Goal: Task Accomplishment & Management: Manage account settings

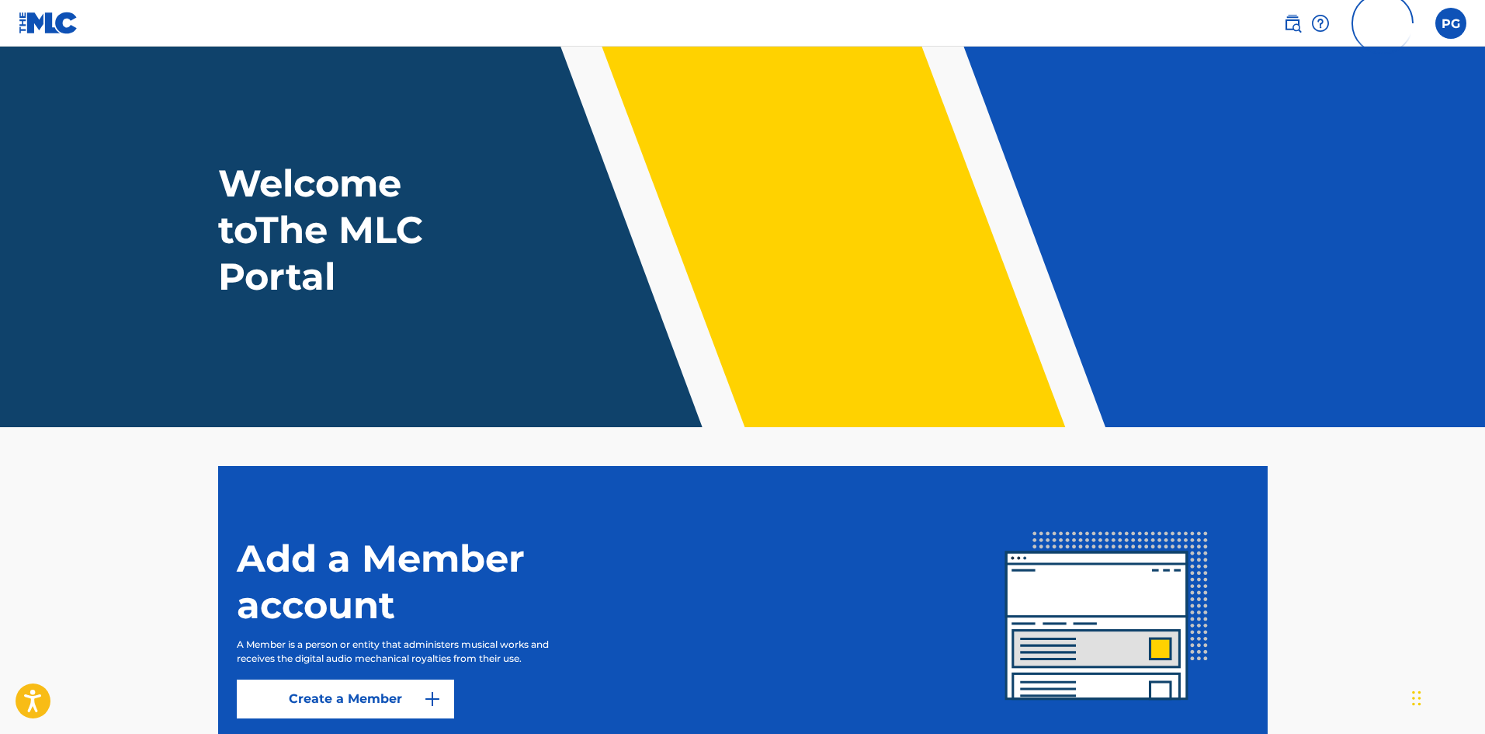
click at [1380, 30] on img at bounding box center [1383, 23] width 62 height 62
drag, startPoint x: 1374, startPoint y: 22, endPoint x: 1428, endPoint y: 9, distance: 55.2
click at [1374, 22] on img at bounding box center [1383, 23] width 62 height 62
click at [1457, 22] on label at bounding box center [1450, 23] width 31 height 31
click at [1451, 23] on input "[PERSON_NAME] [EMAIL_ADDRESS][DOMAIN_NAME] Profile Log out" at bounding box center [1451, 23] width 0 height 0
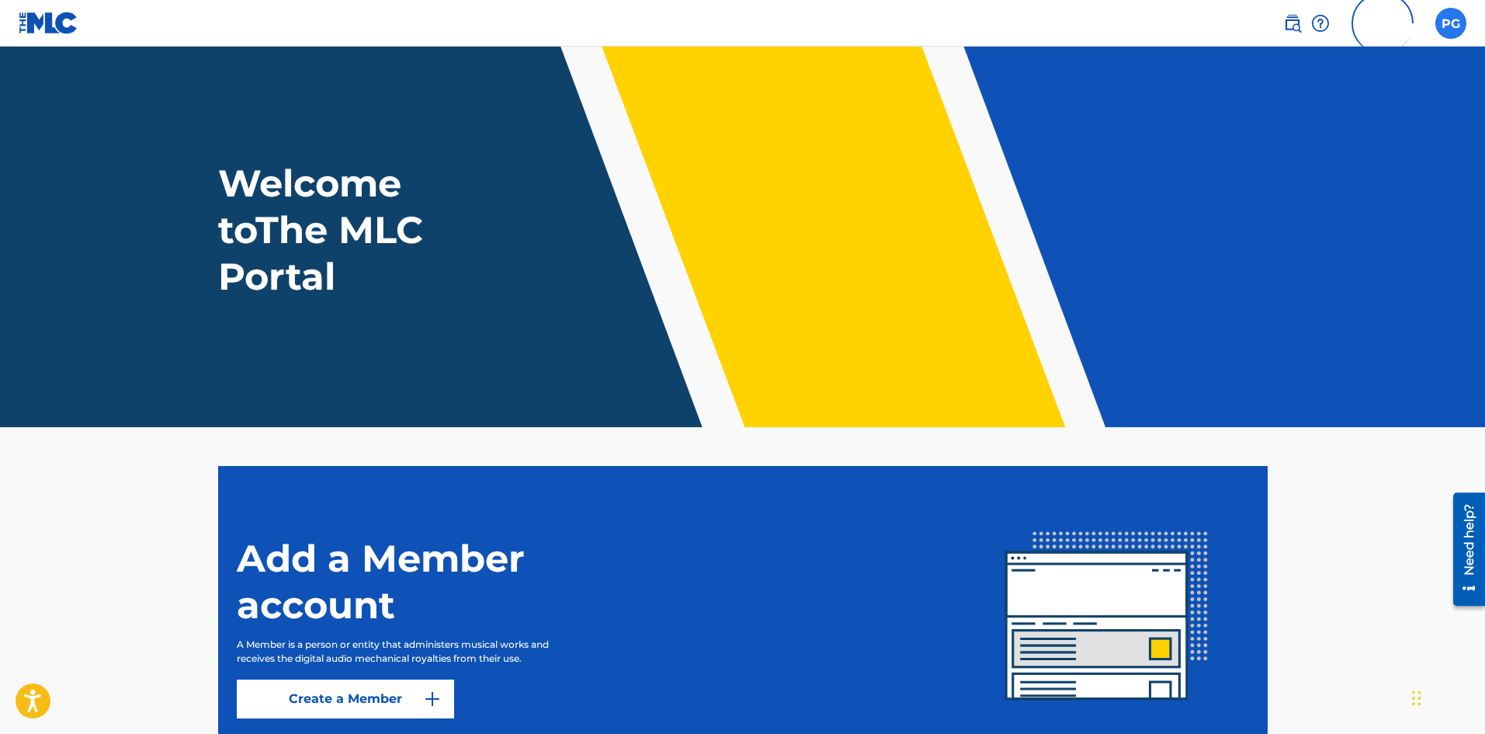
click at [1451, 17] on div "PG [PERSON_NAME] [EMAIL_ADDRESS][DOMAIN_NAME] Profile Log out" at bounding box center [1450, 23] width 31 height 31
click at [1439, 26] on label at bounding box center [1450, 23] width 31 height 31
click at [1451, 23] on input "[PERSON_NAME] [EMAIL_ADDRESS][DOMAIN_NAME] Profile Log out" at bounding box center [1451, 23] width 0 height 0
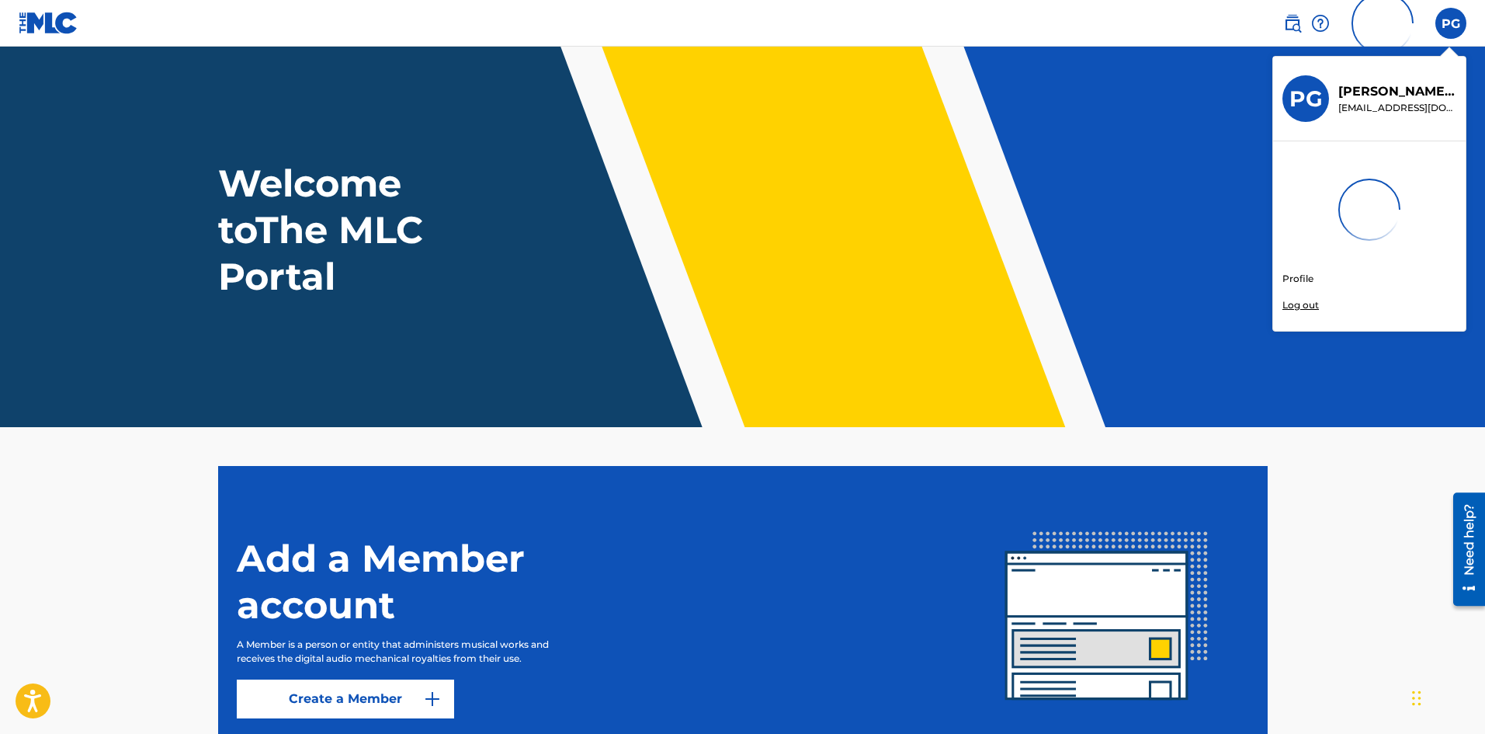
click at [1323, 95] on div "PG" at bounding box center [1306, 98] width 47 height 47
click at [1451, 23] on input "[PERSON_NAME] [EMAIL_ADDRESS][DOMAIN_NAME] Profile Log out" at bounding box center [1451, 23] width 0 height 0
click at [1304, 279] on link "Profile" at bounding box center [1298, 279] width 31 height 14
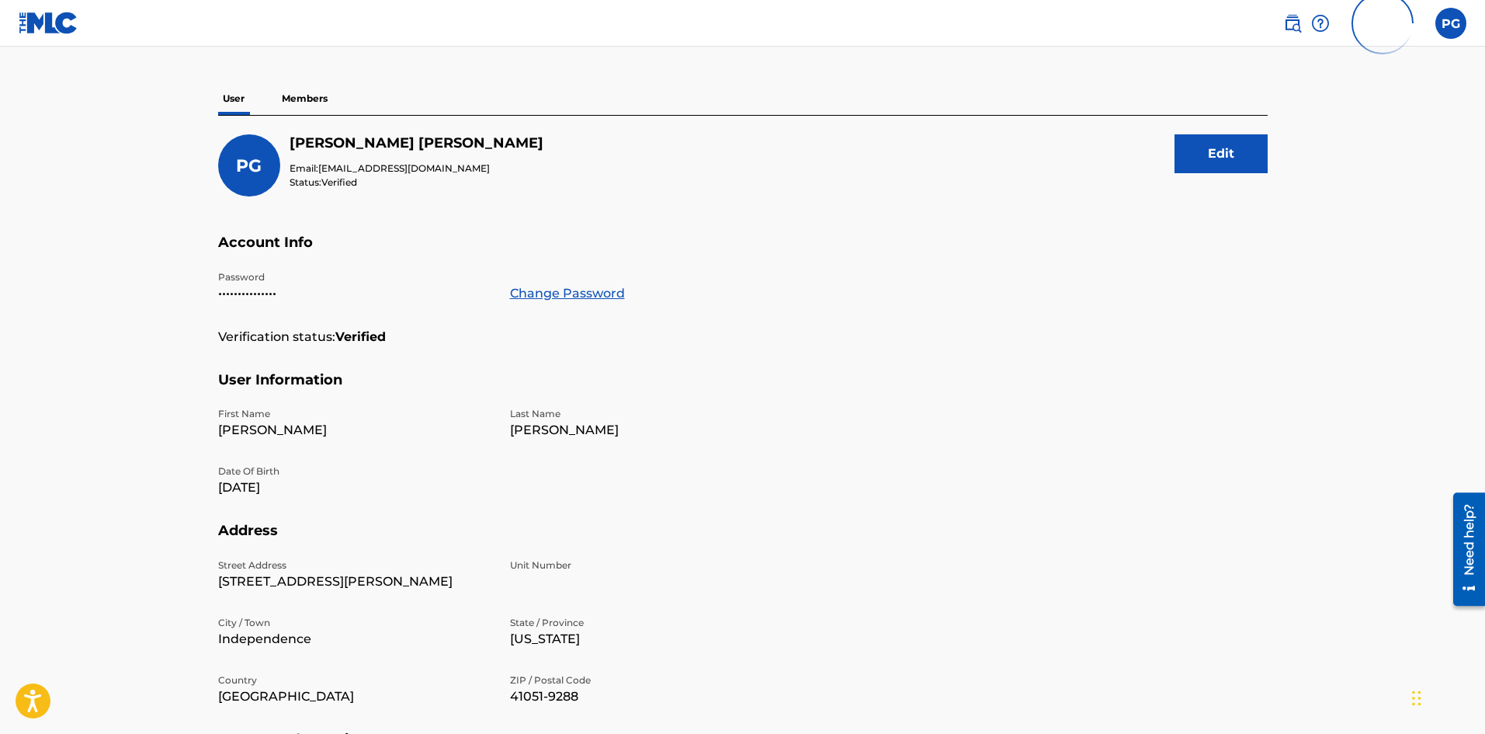
scroll to position [78, 0]
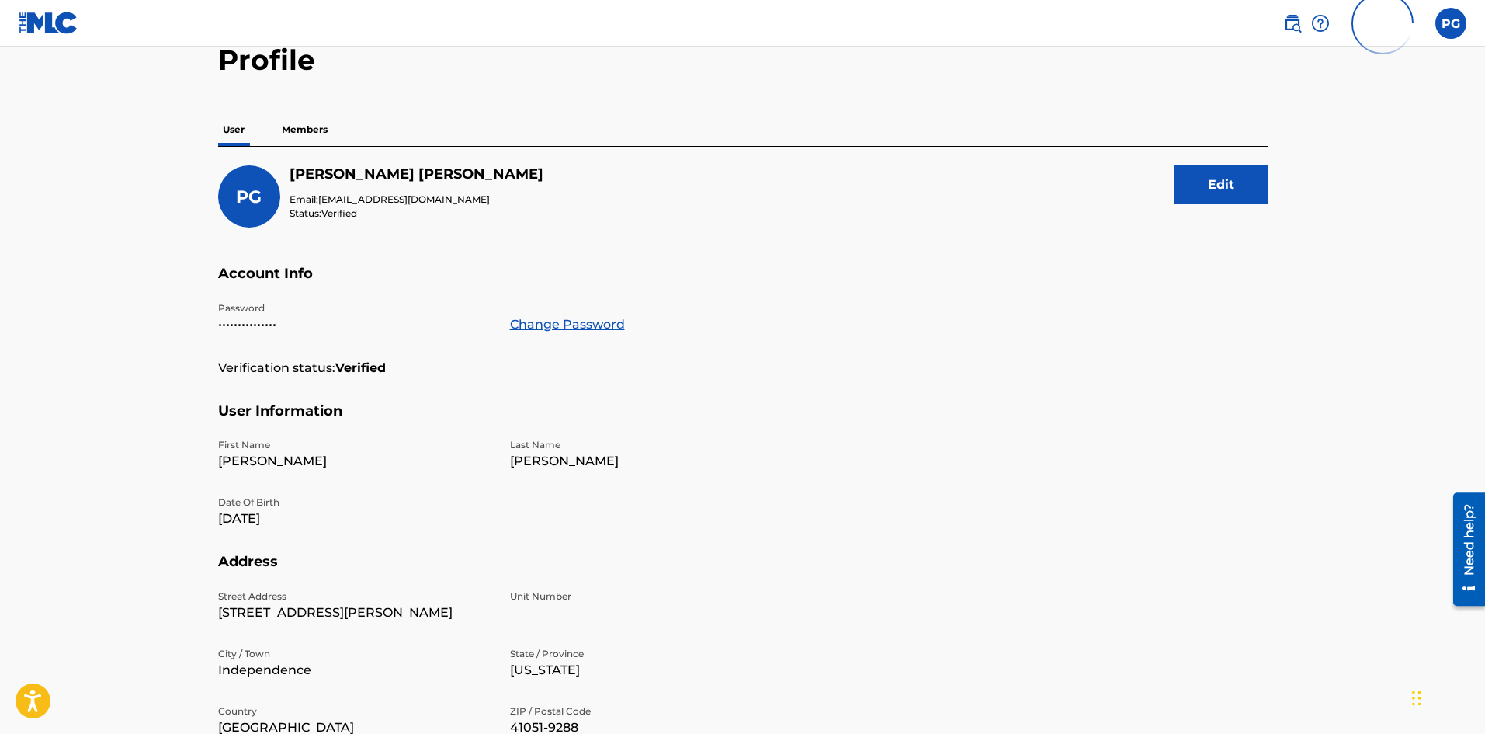
click at [308, 127] on p "Members" at bounding box center [304, 129] width 55 height 33
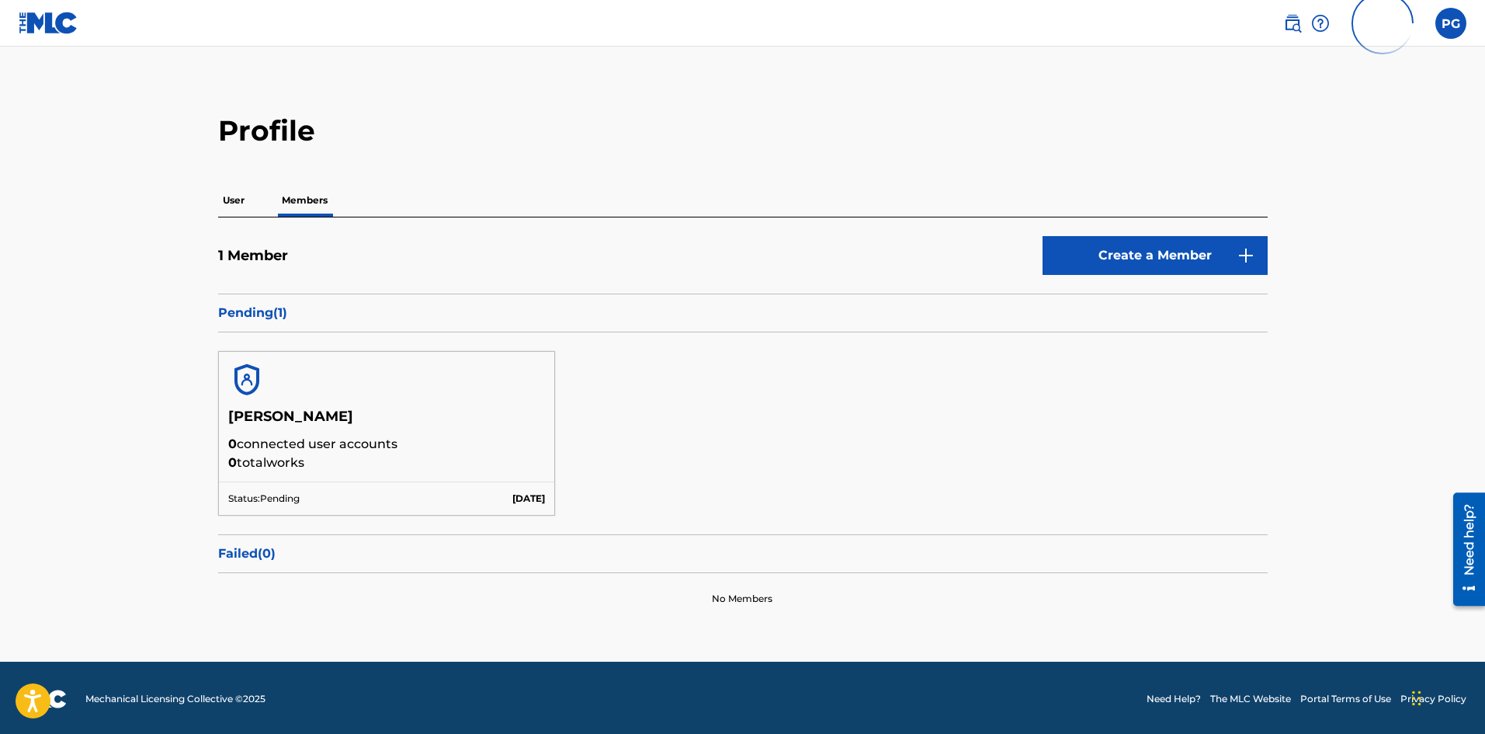
scroll to position [10, 0]
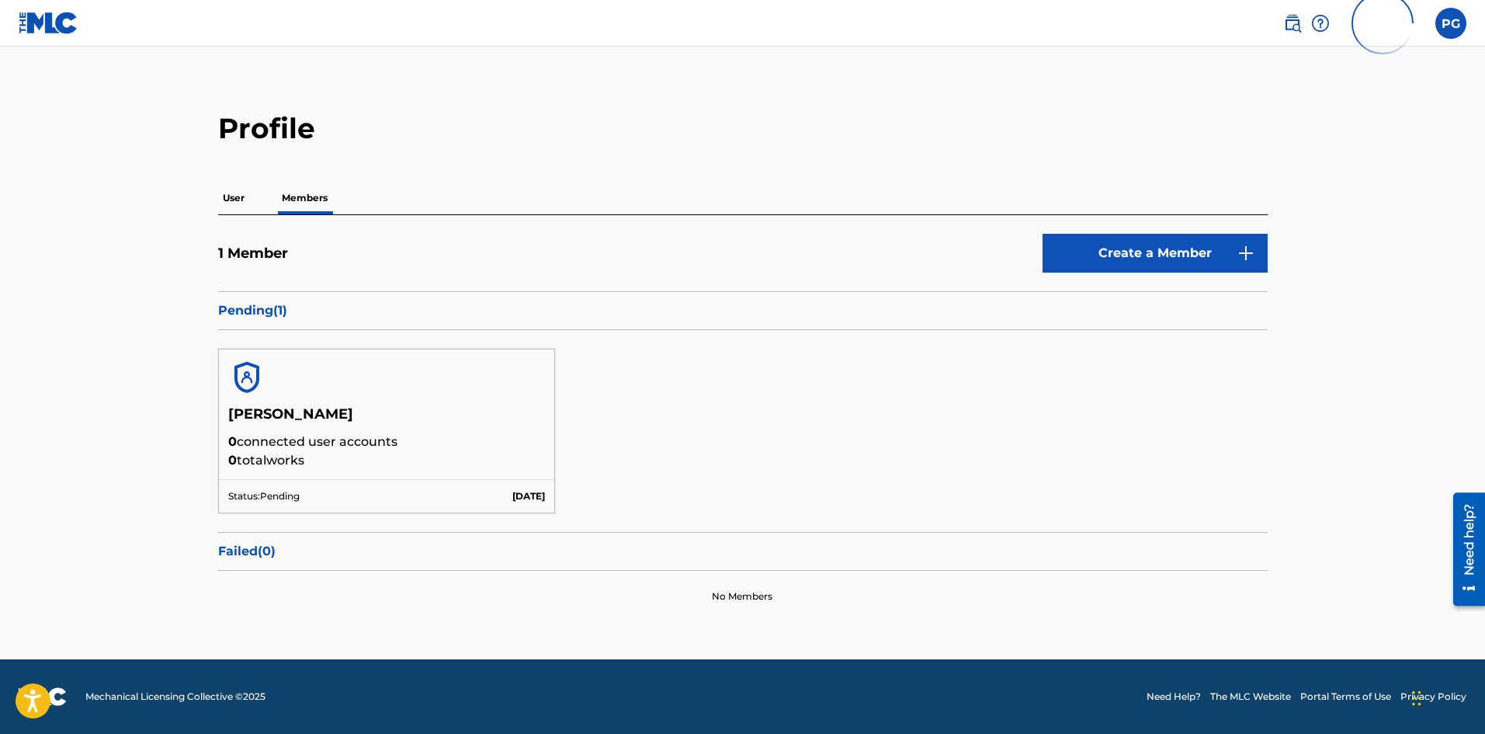
click at [331, 410] on h5 "[PERSON_NAME]" at bounding box center [387, 418] width 318 height 27
